Goal: Information Seeking & Learning: Learn about a topic

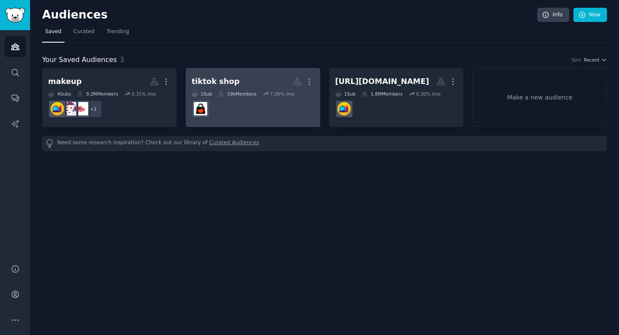
click at [285, 113] on dd at bounding box center [253, 109] width 123 height 24
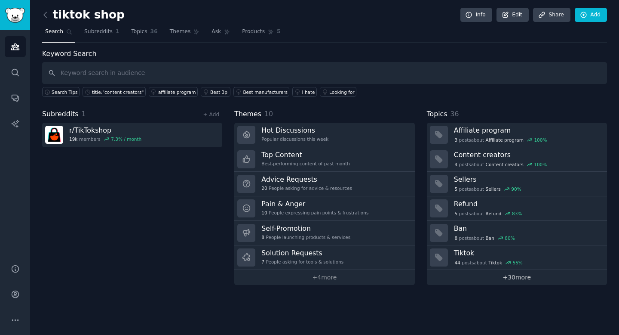
click at [501, 276] on link "+ 30 more" at bounding box center [517, 277] width 180 height 15
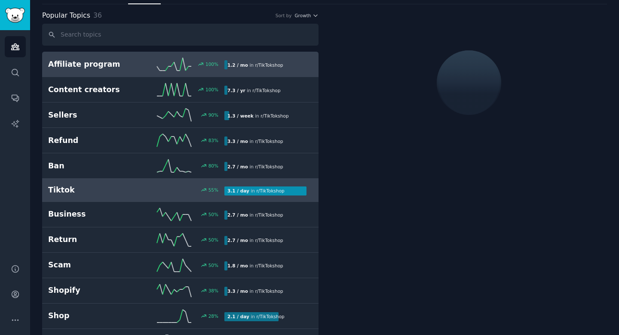
scroll to position [62, 0]
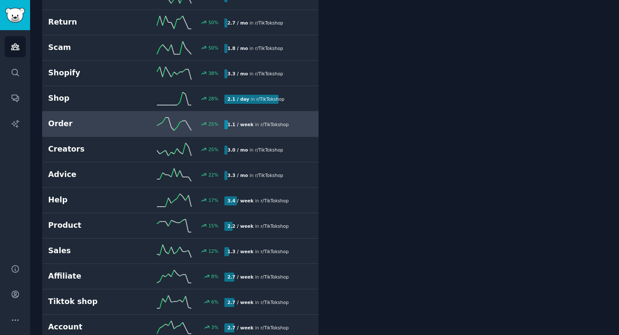
click at [175, 117] on icon at bounding box center [174, 123] width 34 height 13
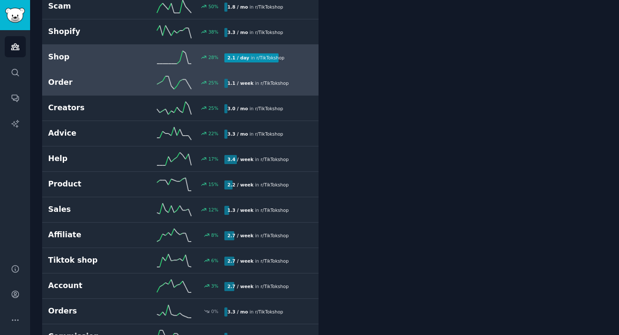
scroll to position [349, 0]
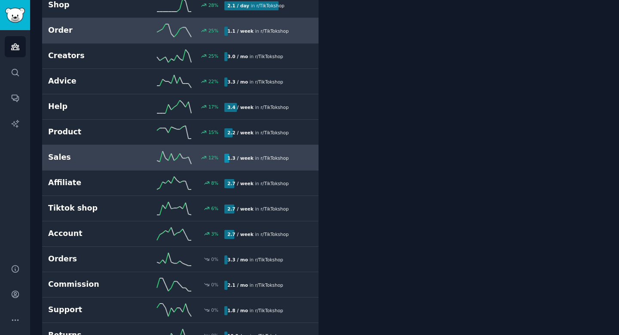
click at [165, 167] on link "Sales 12 % 1.3 / week in r/ TikTokshop" at bounding box center [180, 157] width 276 height 25
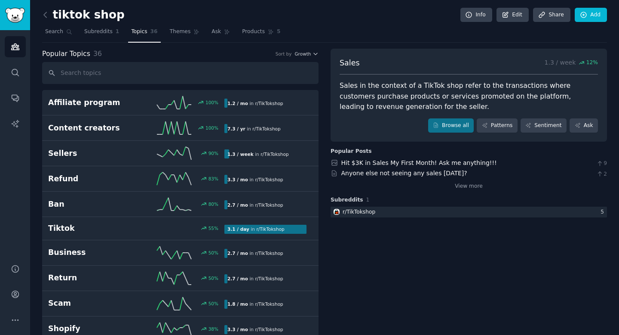
scroll to position [3, 0]
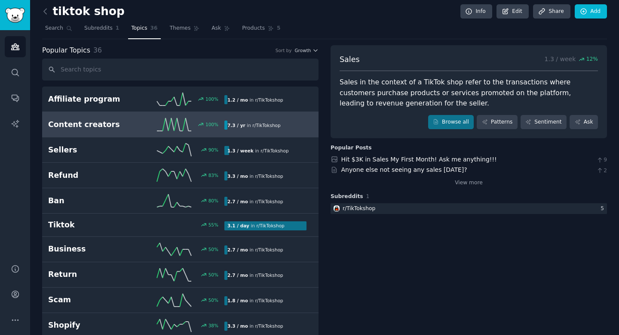
click at [158, 129] on icon at bounding box center [174, 124] width 34 height 13
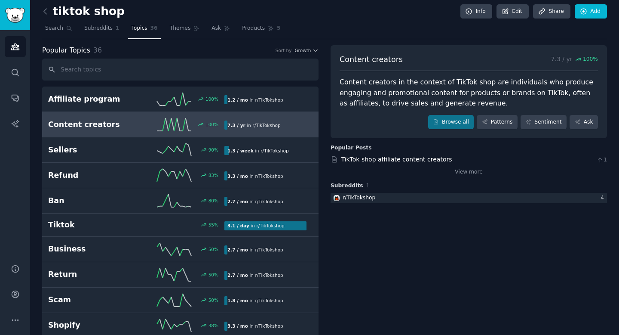
click at [408, 164] on div "TikTok shop affiliate content creators 1 View more" at bounding box center [469, 165] width 276 height 21
click at [405, 160] on link "TikTok shop affiliate content creators" at bounding box center [396, 159] width 111 height 7
